Goal: Find specific page/section: Find specific page/section

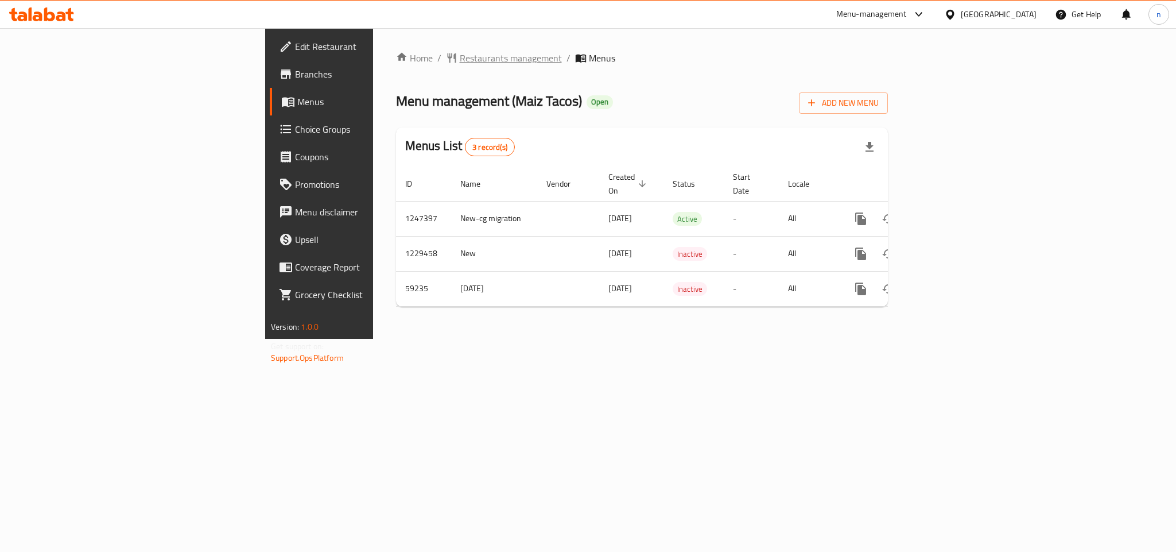
click at [460, 59] on span "Restaurants management" at bounding box center [511, 58] width 102 height 14
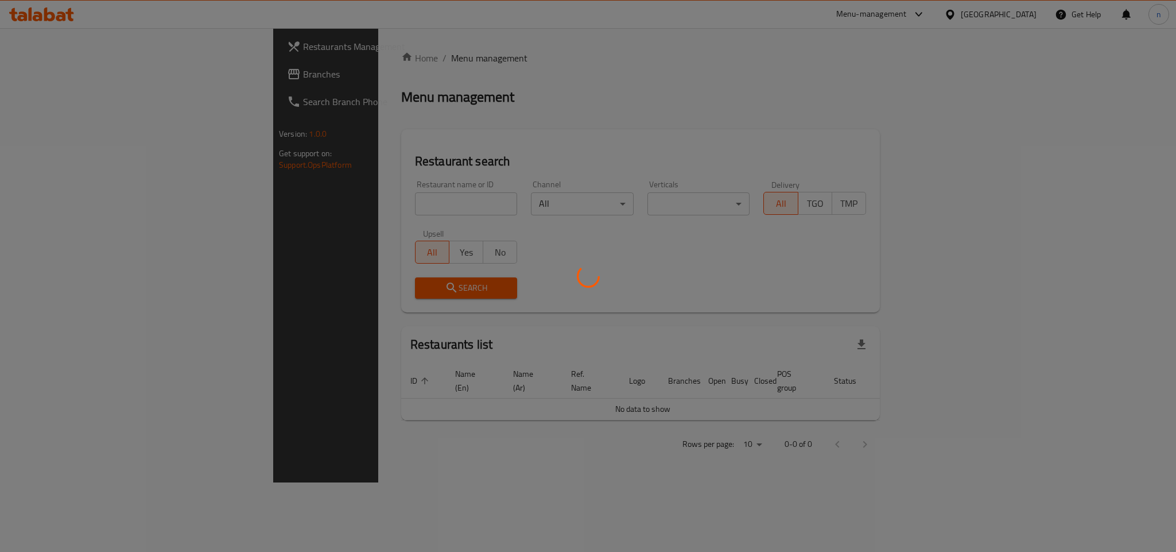
click at [334, 199] on div at bounding box center [588, 276] width 1176 height 552
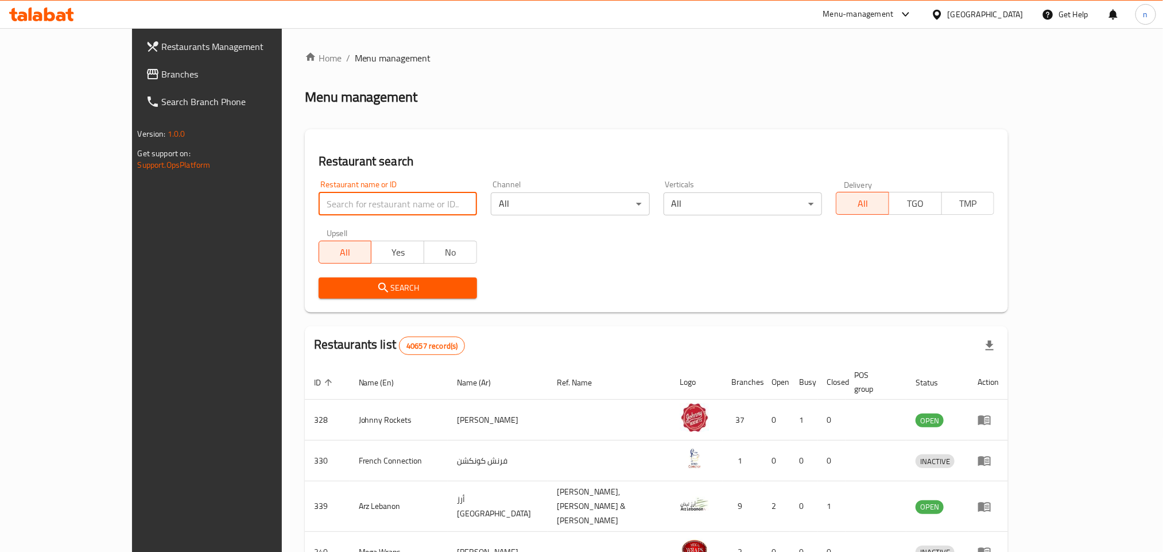
click at [334, 199] on input "search" at bounding box center [398, 203] width 158 height 23
paste input "/28726"
click button "Search" at bounding box center [398, 287] width 158 height 21
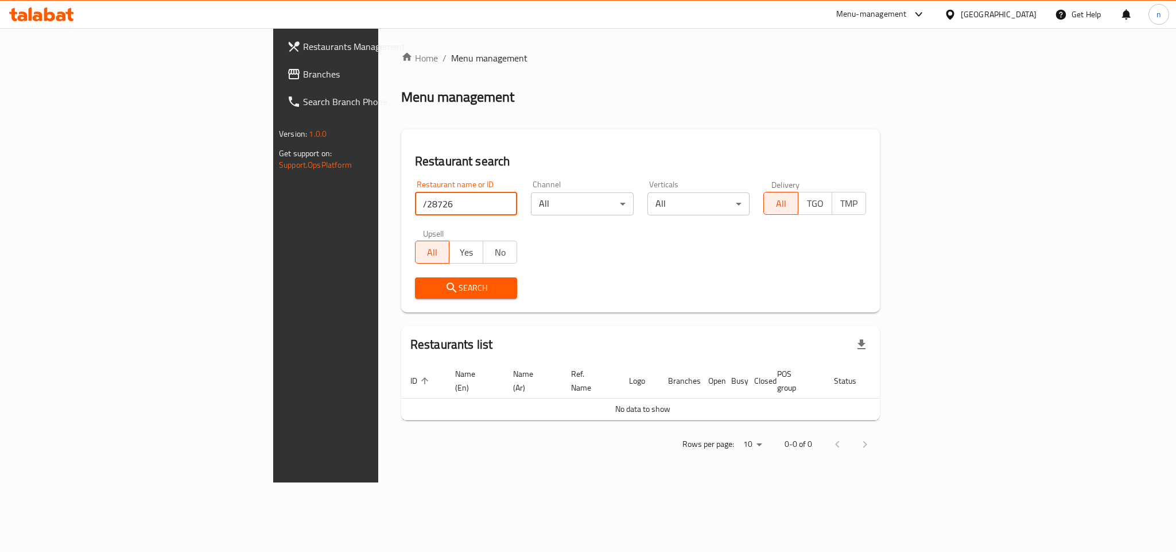
click at [415, 200] on input "/28726" at bounding box center [466, 203] width 103 height 23
type input "28726"
click button "Search" at bounding box center [466, 287] width 103 height 21
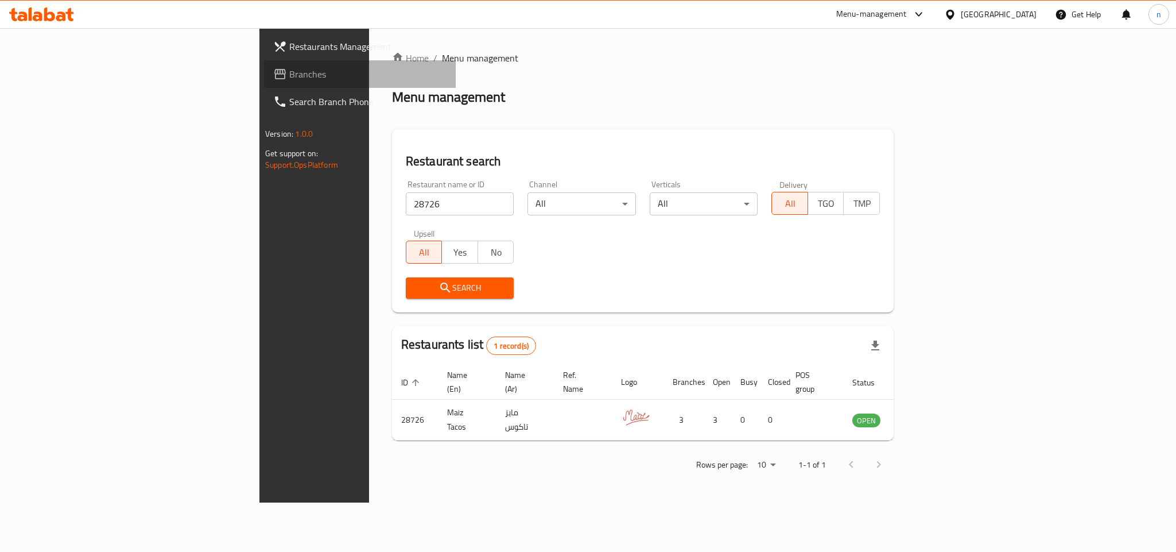
click at [264, 83] on link "Branches" at bounding box center [360, 74] width 192 height 28
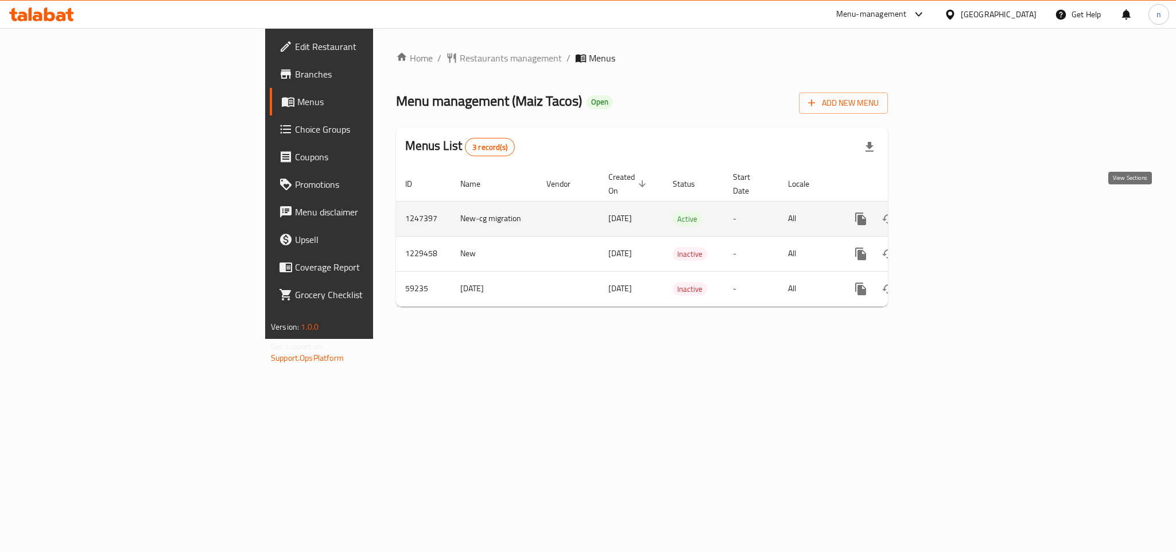
click at [950, 212] on icon "enhanced table" at bounding box center [944, 219] width 14 height 14
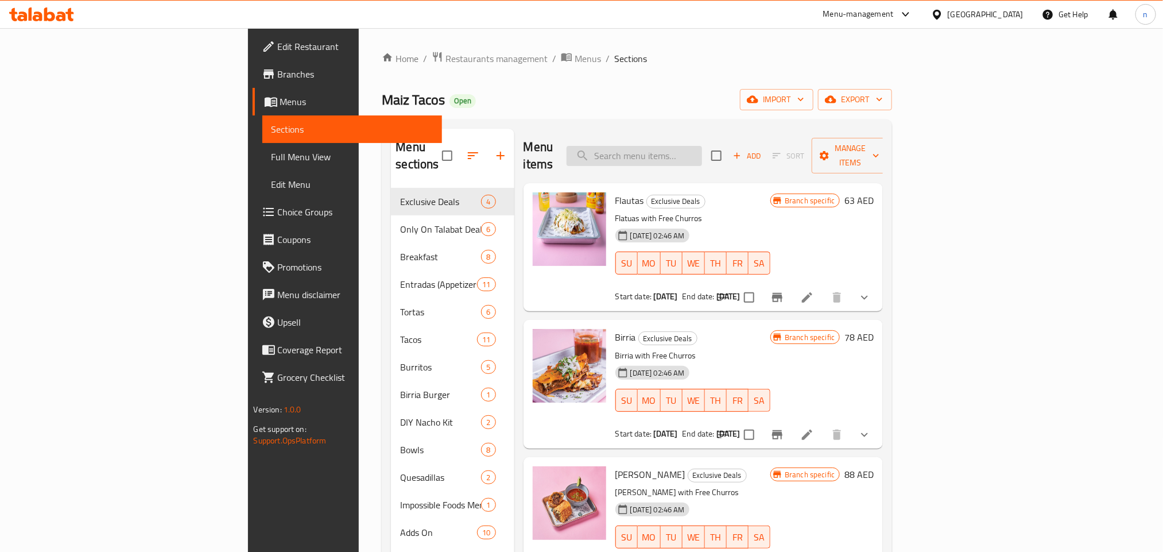
click at [693, 152] on input "search" at bounding box center [633, 156] width 135 height 20
paste input "BUILD YOUR OWN BOWL"
type input "BUILD YOUR OWN BOWL"
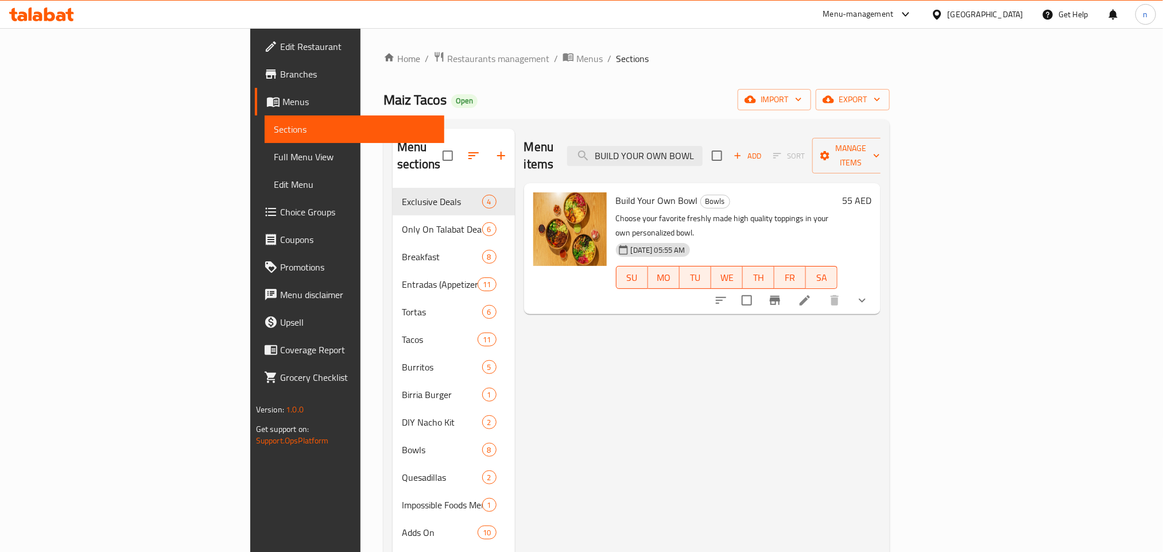
click at [876, 286] on button "show more" at bounding box center [862, 300] width 28 height 28
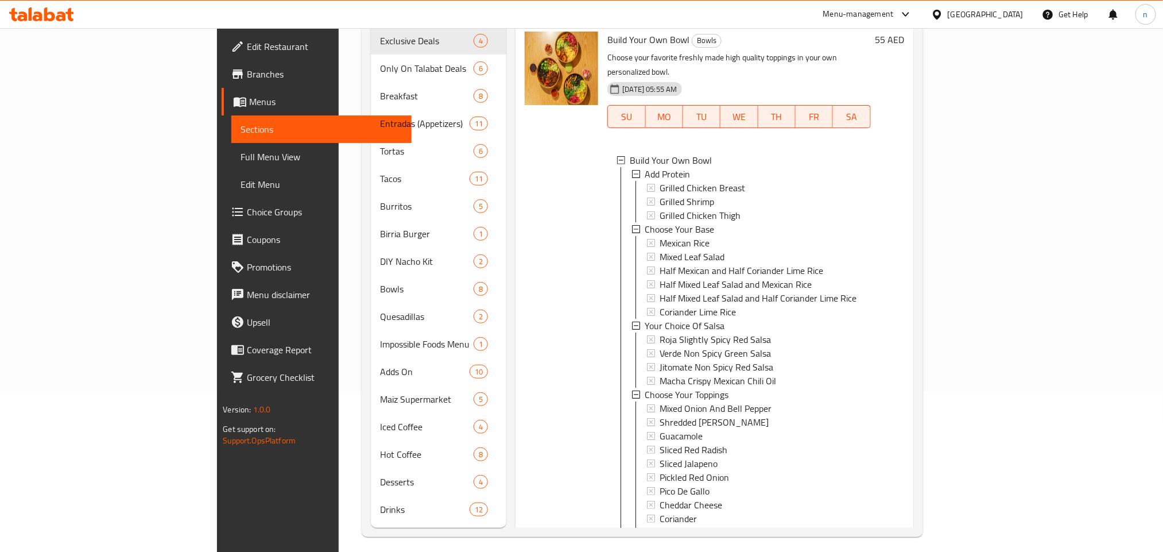
scroll to position [75, 0]
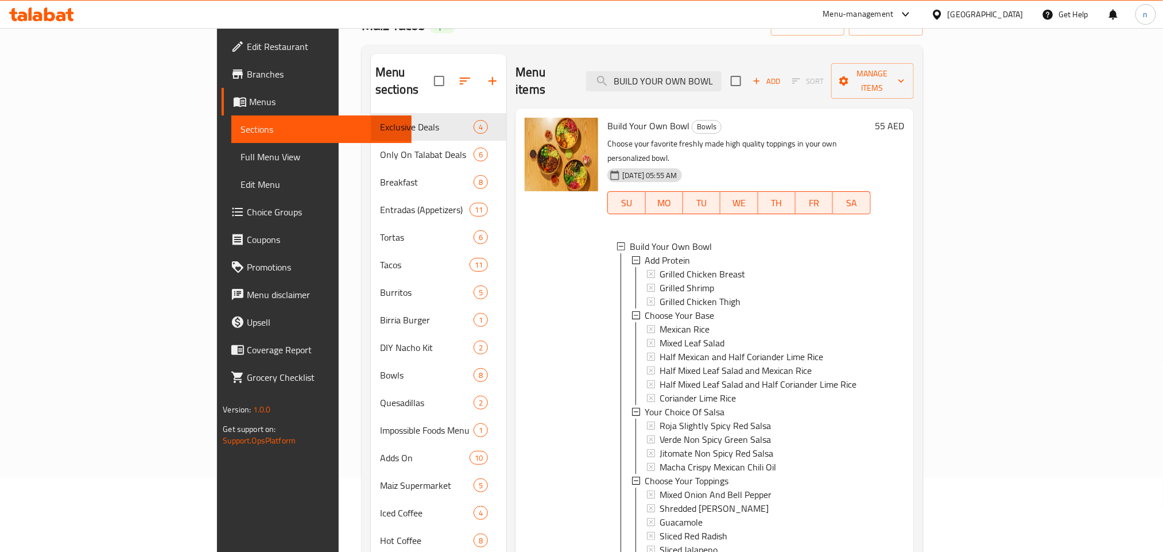
click at [572, 16] on div "Menu-management United Arab Emirates Get Help n" at bounding box center [581, 15] width 1163 height 28
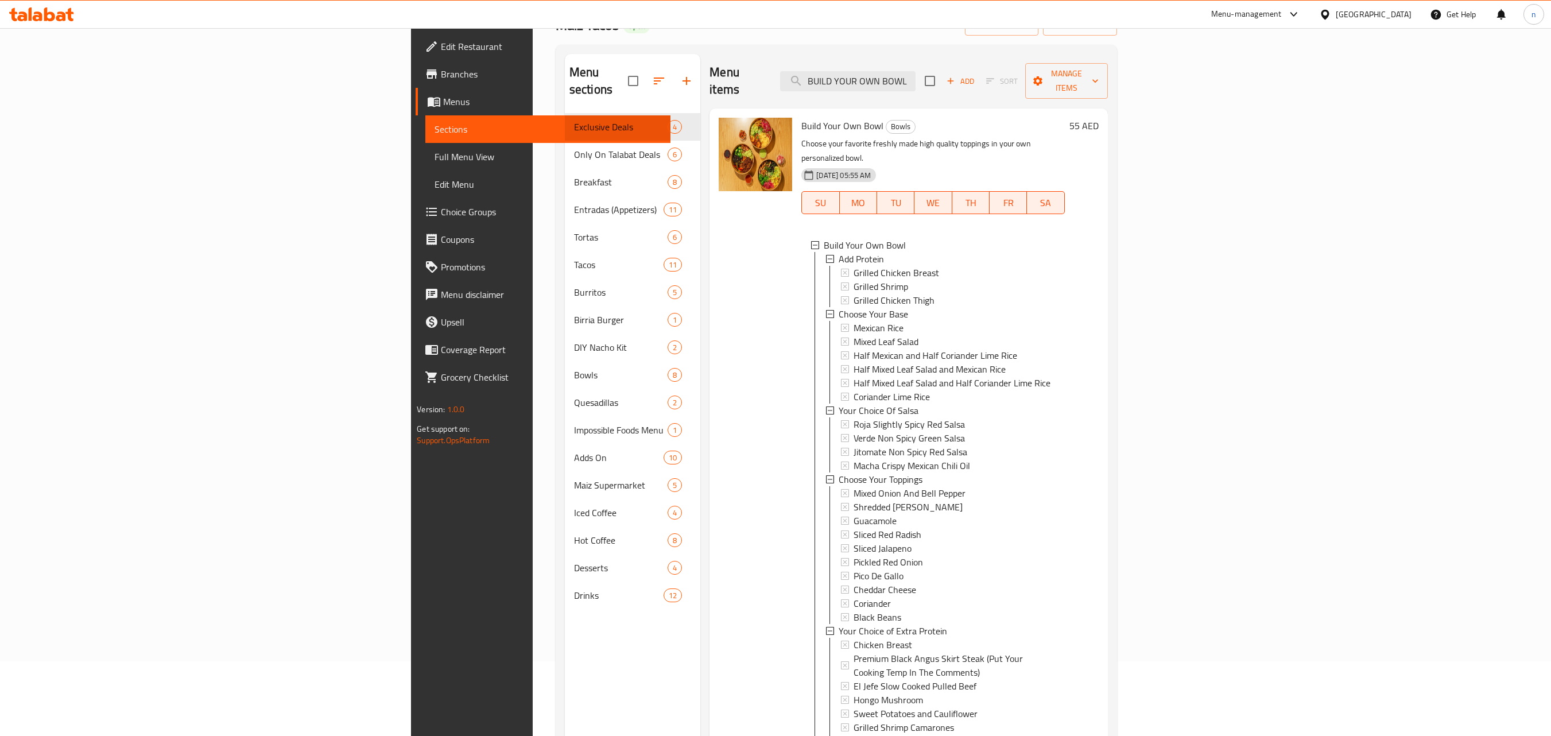
scroll to position [0, 0]
click at [1158, 21] on div "Menu-management United Arab Emirates Get Help n" at bounding box center [775, 15] width 1551 height 28
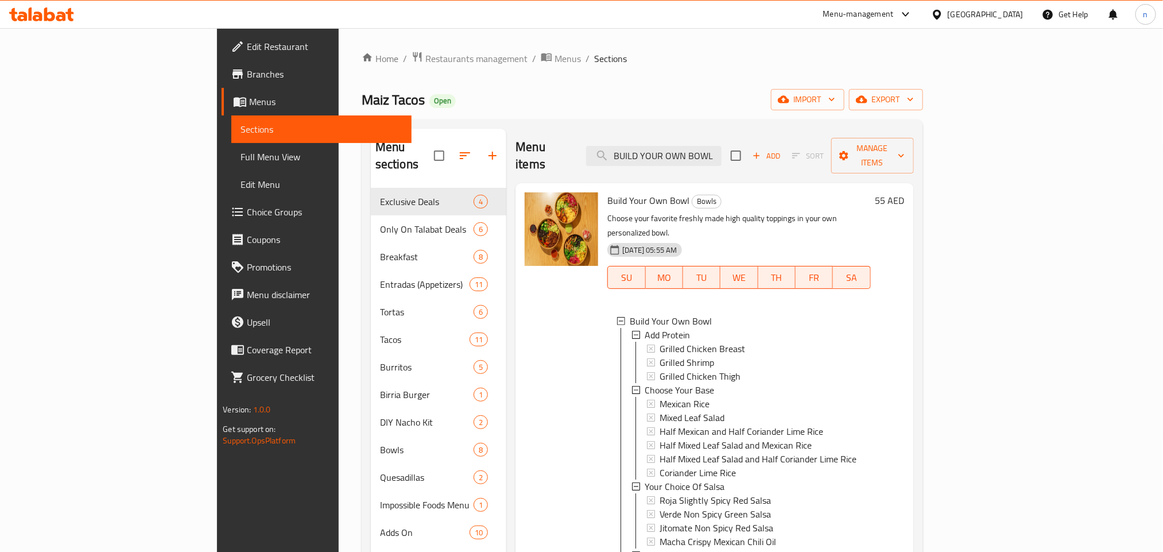
click at [978, 14] on div "[GEOGRAPHIC_DATA]" at bounding box center [986, 14] width 76 height 13
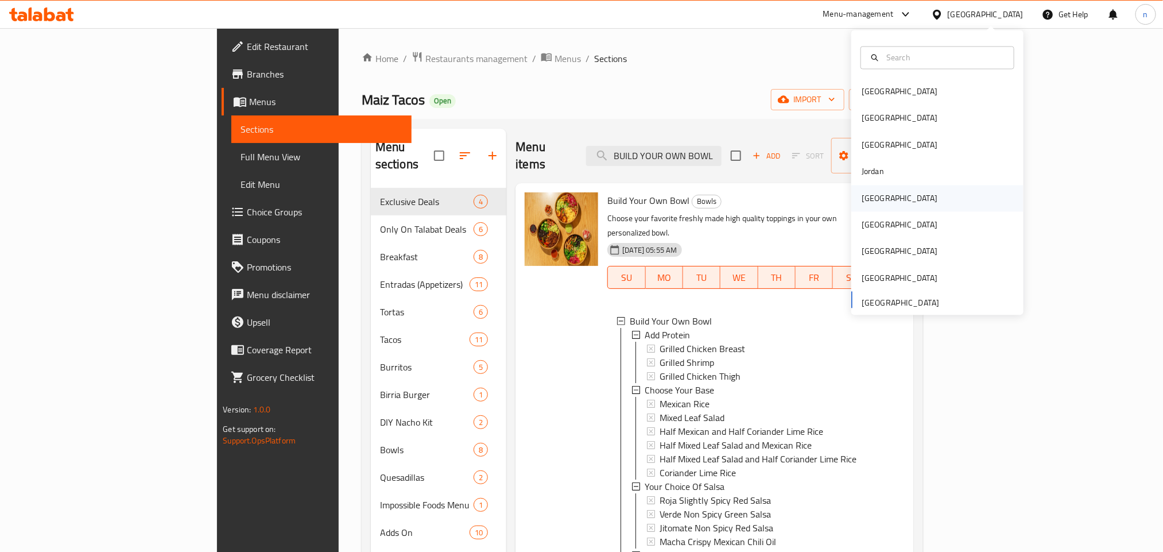
click at [903, 193] on div "Kuwait" at bounding box center [937, 198] width 172 height 26
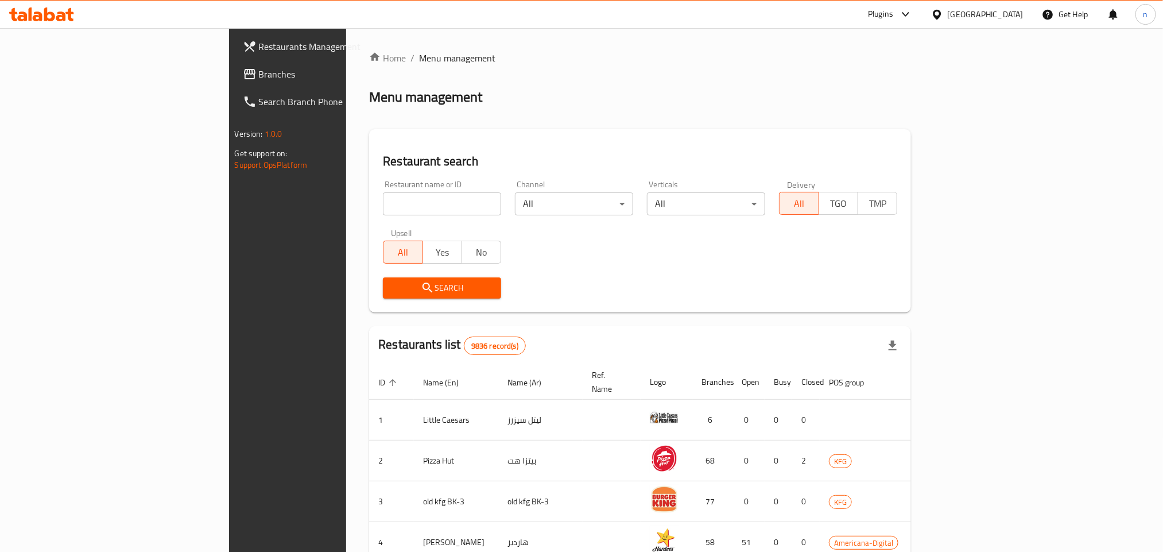
drag, startPoint x: 104, startPoint y: 76, endPoint x: 90, endPoint y: 94, distance: 22.9
click at [259, 76] on span "Branches" at bounding box center [336, 74] width 155 height 14
